Goal: Task Accomplishment & Management: Manage account settings

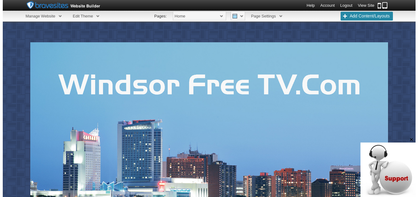
scroll to position [8, 0]
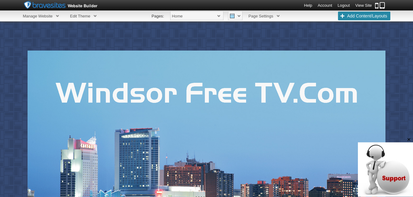
click at [160, 16] on li "Pages:" at bounding box center [158, 16] width 12 height 11
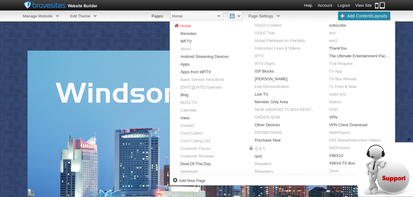
click at [219, 17] on span "Home" at bounding box center [196, 15] width 53 height 9
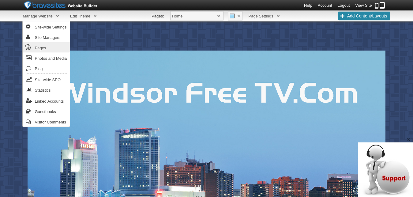
click at [41, 47] on link "Pages" at bounding box center [46, 47] width 47 height 10
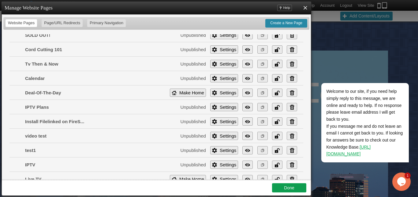
scroll to position [316, 0]
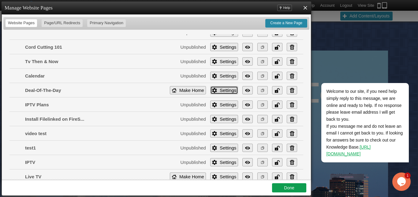
click at [221, 90] on link "Settings" at bounding box center [224, 90] width 28 height 8
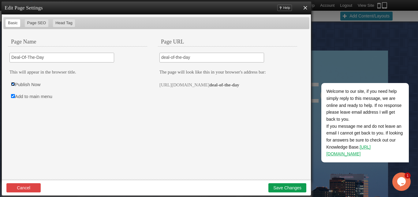
click at [13, 84] on input "Publish Now" at bounding box center [13, 84] width 4 height 4
checkbox input "false"
click at [14, 96] on input "Add to main menu" at bounding box center [13, 96] width 4 height 4
checkbox input "false"
click at [286, 186] on button "Save Changes" at bounding box center [288, 187] width 38 height 9
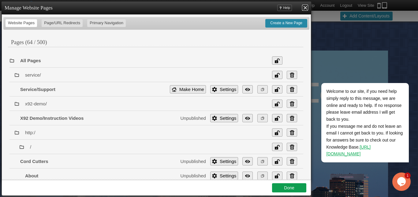
click at [306, 10] on link "X" at bounding box center [305, 8] width 6 height 6
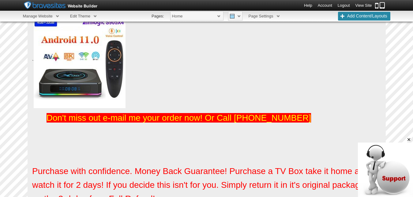
scroll to position [1043, 0]
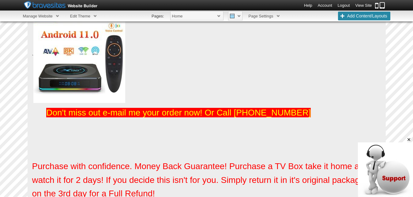
click at [408, 140] on icon "Close" at bounding box center [409, 140] width 6 height 6
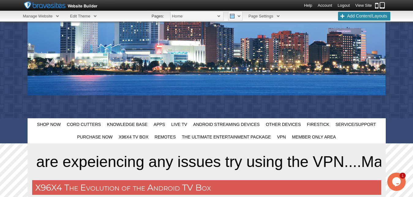
scroll to position [0, 0]
